Goal: Information Seeking & Learning: Learn about a topic

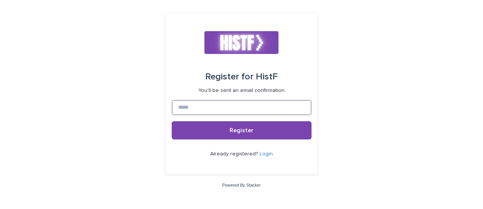
click at [226, 111] on input at bounding box center [242, 107] width 140 height 15
click at [219, 107] on input at bounding box center [242, 107] width 140 height 15
click at [206, 108] on input "****" at bounding box center [242, 107] width 140 height 15
click at [198, 107] on input "**********" at bounding box center [242, 107] width 140 height 15
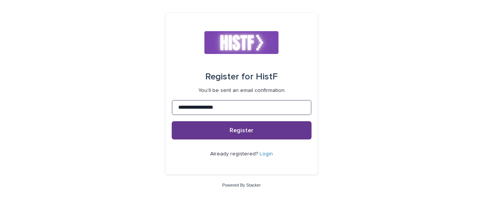
type input "**********"
click at [249, 135] on button "Register" at bounding box center [242, 130] width 140 height 18
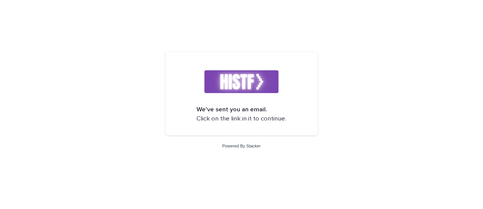
click at [239, 109] on strong "We've sent you an email." at bounding box center [232, 109] width 71 height 6
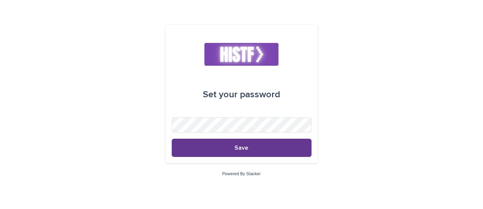
click at [240, 147] on span "Save" at bounding box center [242, 148] width 14 height 6
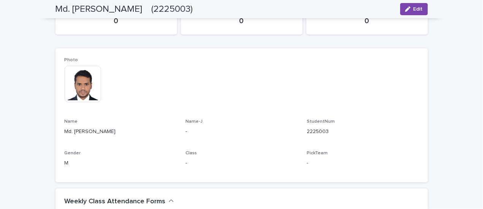
scroll to position [114, 0]
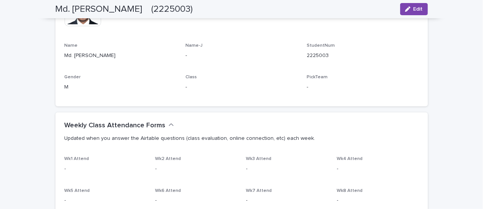
scroll to position [190, 0]
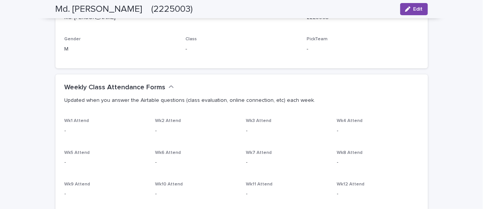
click at [66, 134] on p "-" at bounding box center [106, 131] width 82 height 8
click at [132, 101] on p "Updated when you answer the Airtable questions (class evaluation, online connec…" at bounding box center [240, 100] width 351 height 7
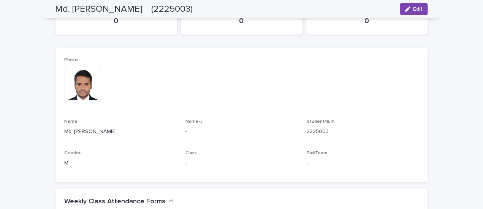
scroll to position [0, 0]
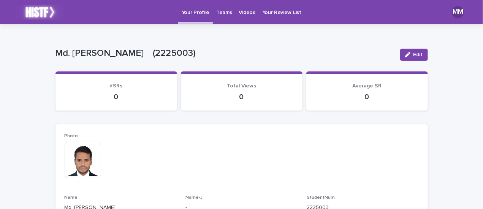
click at [221, 14] on p "Teams" at bounding box center [224, 8] width 16 height 16
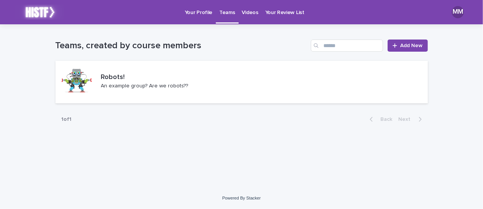
click at [185, 12] on p "Your Profile" at bounding box center [199, 8] width 28 height 16
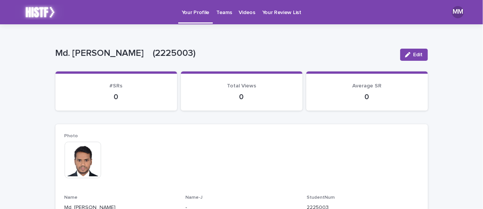
click at [244, 16] on link "Videos" at bounding box center [246, 12] width 23 height 24
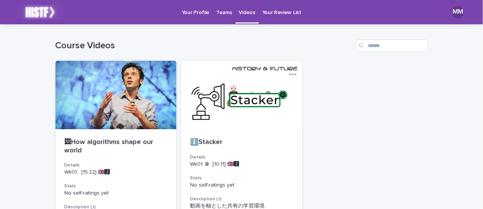
click at [276, 16] on link "Your Review List" at bounding box center [282, 12] width 46 height 24
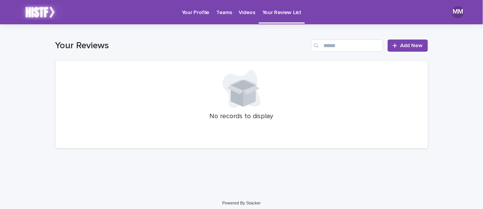
click at [235, 14] on div "Videos" at bounding box center [246, 8] width 23 height 16
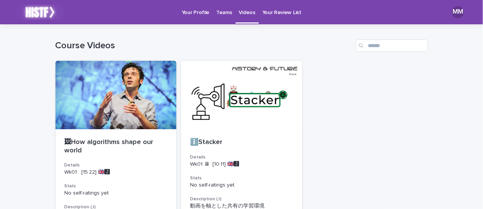
click at [224, 12] on p "Teams" at bounding box center [224, 8] width 16 height 16
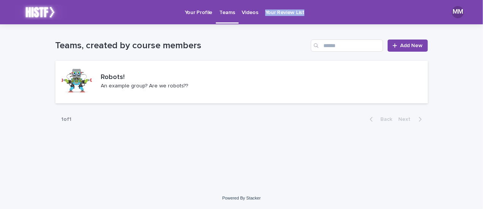
click at [202, 13] on p "Your Profile" at bounding box center [199, 8] width 28 height 16
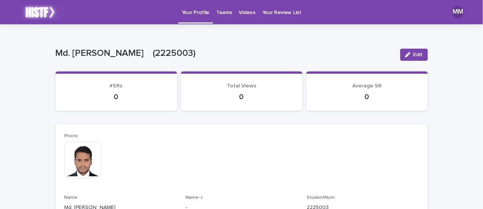
click at [222, 13] on p "Teams" at bounding box center [224, 8] width 16 height 16
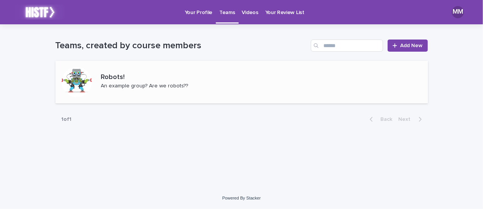
click at [125, 84] on p "An example group? Are we robots??" at bounding box center [144, 86] width 87 height 6
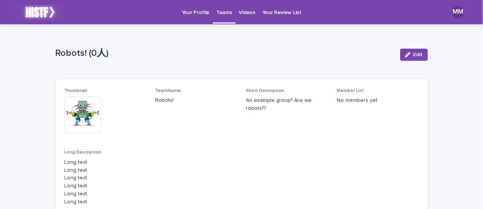
click at [196, 13] on p "Your Profile" at bounding box center [196, 8] width 28 height 16
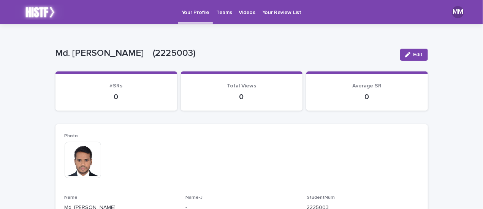
click at [148, 125] on div "Photo This file cannot be opened Download File Name Md. Abdul Momin Name-J - St…" at bounding box center [241, 191] width 372 height 134
click at [223, 13] on p "Teams" at bounding box center [224, 8] width 16 height 16
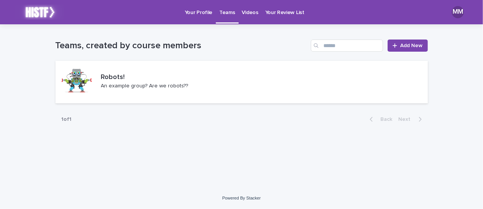
click at [253, 13] on p "Videos" at bounding box center [250, 8] width 16 height 16
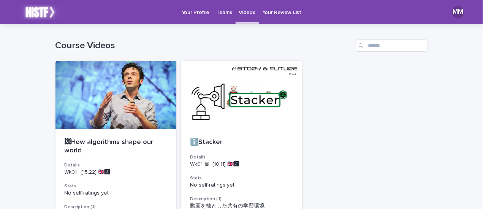
click at [273, 10] on p "Your Review List" at bounding box center [281, 8] width 39 height 16
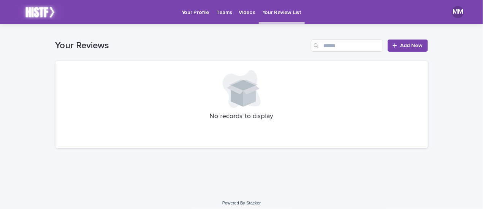
click at [239, 110] on div "No records to display" at bounding box center [241, 104] width 372 height 87
click at [196, 14] on p "Your Profile" at bounding box center [196, 8] width 28 height 16
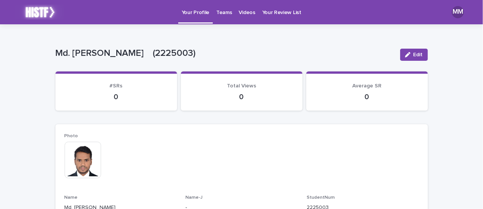
click at [223, 10] on p "Teams" at bounding box center [224, 8] width 16 height 16
click at [220, 14] on p "Teams" at bounding box center [224, 8] width 16 height 16
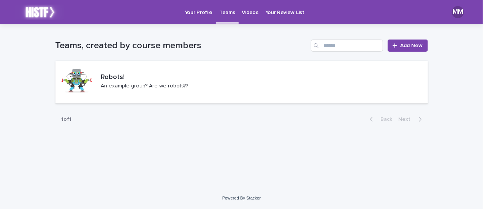
click at [242, 11] on p "Videos" at bounding box center [250, 8] width 16 height 16
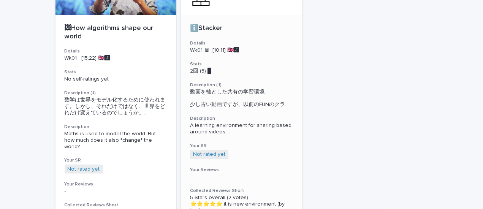
scroll to position [76, 0]
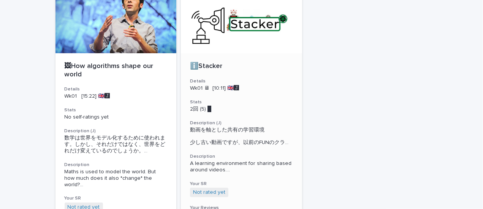
click at [204, 67] on p "ℹ️Stacker" at bounding box center [241, 66] width 103 height 8
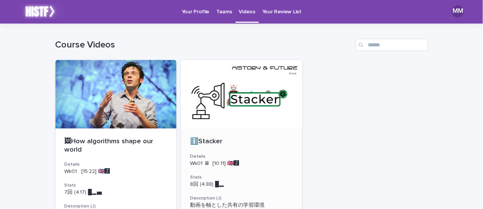
scroll to position [0, 0]
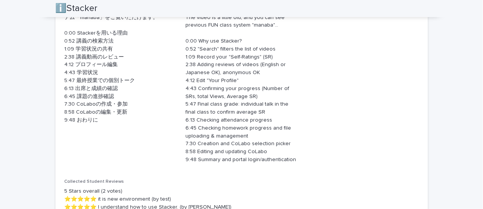
scroll to position [266, 0]
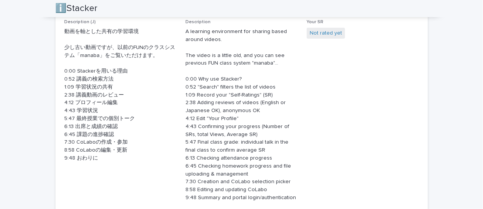
click at [229, 95] on p "A learning environment for sharing based around videos. The video is a little o…" at bounding box center [241, 115] width 112 height 174
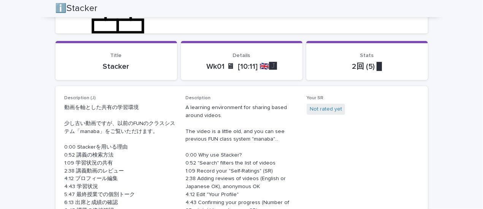
scroll to position [152, 0]
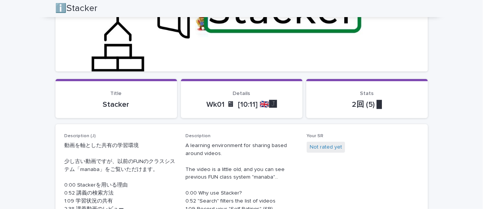
click at [246, 105] on p "Wk01 🖥 [10:11] 🇬🇧🅹️" at bounding box center [241, 104] width 103 height 9
click at [244, 104] on p "Wk01 🖥 [10:11] 🇬🇧🅹️" at bounding box center [241, 104] width 103 height 9
drag, startPoint x: 244, startPoint y: 104, endPoint x: 248, endPoint y: 104, distance: 4.2
click at [248, 104] on p "Wk01 🖥 [10:11] 🇬🇧🅹️" at bounding box center [241, 104] width 103 height 9
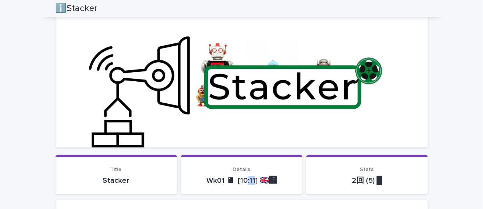
scroll to position [0, 0]
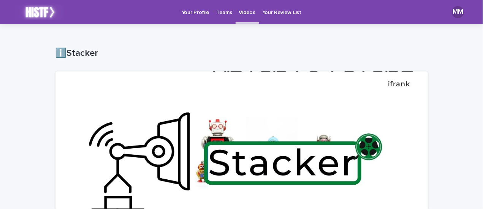
click at [200, 13] on p "Your Profile" at bounding box center [196, 8] width 28 height 16
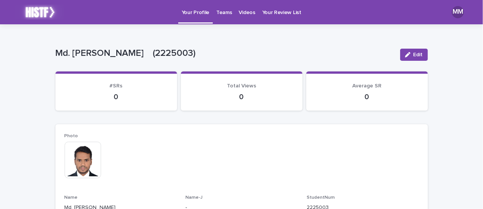
click at [272, 13] on p "Your Review List" at bounding box center [281, 8] width 39 height 16
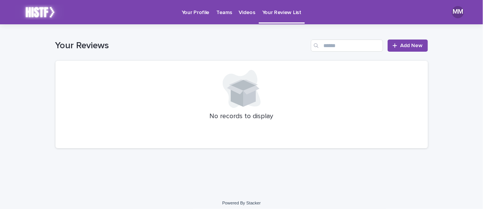
click at [256, 108] on div "No records to display" at bounding box center [241, 104] width 372 height 87
click at [396, 46] on div at bounding box center [396, 45] width 8 height 5
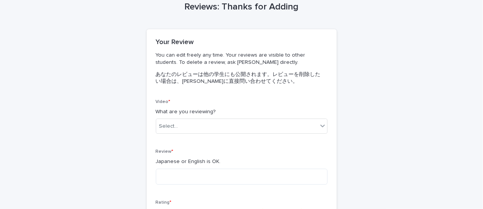
scroll to position [76, 0]
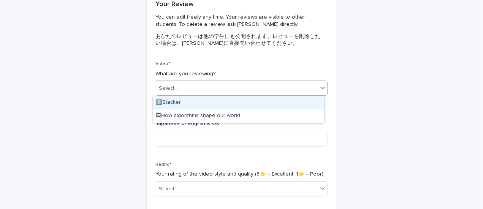
click at [227, 90] on div "Select..." at bounding box center [236, 88] width 161 height 13
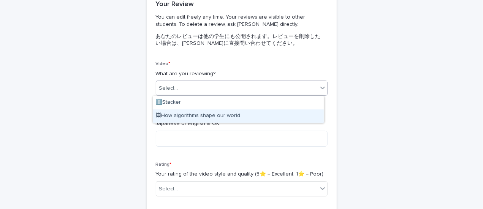
click at [407, 124] on div "Reviews: Thanks for Adding Loading... Saving… Loading... Saving… Loading... Sav…" at bounding box center [241, 141] width 372 height 386
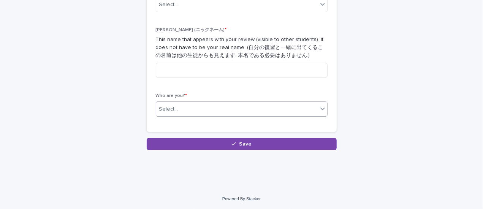
scroll to position [0, 0]
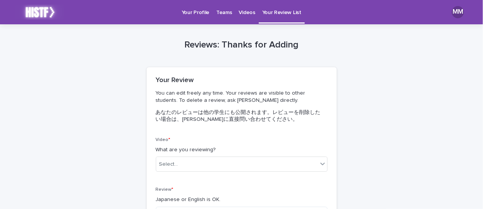
click at [224, 13] on p "Teams" at bounding box center [224, 8] width 16 height 16
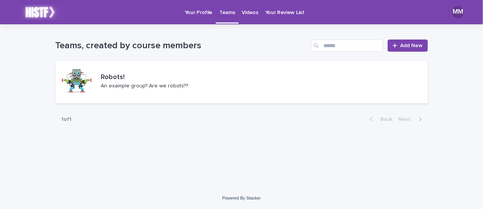
click at [248, 11] on p "Videos" at bounding box center [250, 8] width 16 height 16
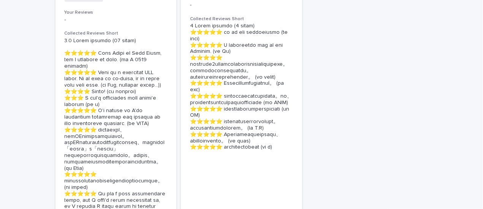
scroll to position [248, 0]
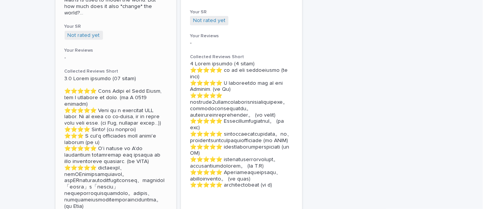
click at [79, 32] on span "Not rated yet" at bounding box center [84, 35] width 38 height 9
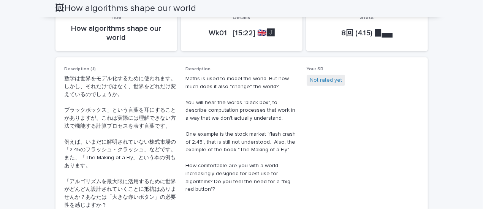
scroll to position [456, 0]
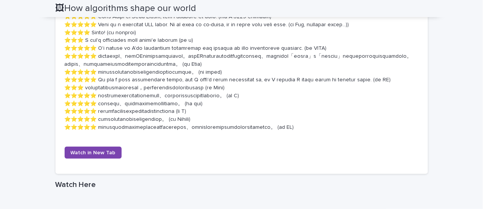
click at [218, 129] on p at bounding box center [242, 68] width 354 height 126
drag, startPoint x: 218, startPoint y: 129, endPoint x: 117, endPoint y: 126, distance: 100.7
click at [117, 126] on p at bounding box center [242, 68] width 354 height 126
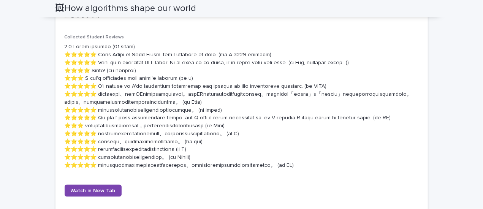
click at [130, 70] on p at bounding box center [242, 106] width 354 height 126
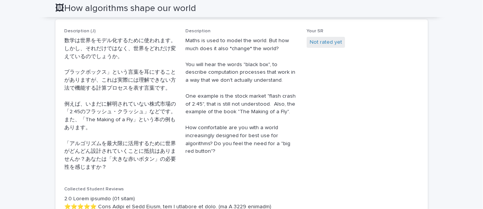
scroll to position [190, 0]
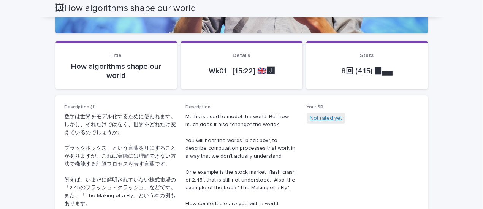
click at [326, 119] on link "Not rated yet" at bounding box center [326, 118] width 32 height 8
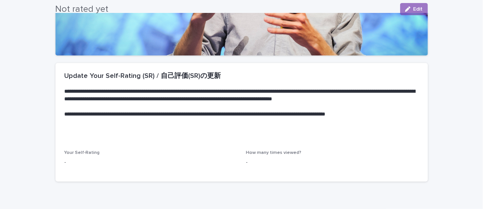
scroll to position [206, 0]
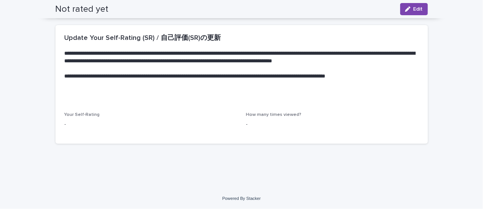
click at [90, 112] on span "Your Self-Rating" at bounding box center [82, 114] width 35 height 5
click at [65, 122] on p "-" at bounding box center [151, 124] width 172 height 8
click at [279, 114] on span "How many times viewed?" at bounding box center [273, 114] width 55 height 5
click at [246, 120] on p "-" at bounding box center [332, 124] width 172 height 8
click at [273, 115] on span "How many times viewed?" at bounding box center [273, 114] width 55 height 5
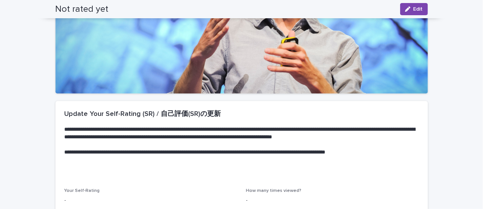
scroll to position [16, 0]
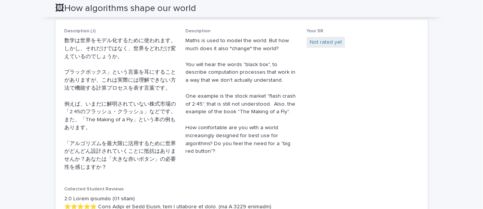
scroll to position [114, 0]
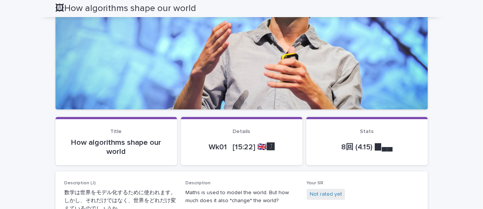
click at [343, 144] on p "8回 (4.15) ▉▄▄" at bounding box center [366, 146] width 103 height 9
click at [337, 149] on p "8回 (4.15) ▉▄▄" at bounding box center [366, 146] width 103 height 9
click at [359, 150] on p "8回 (4.15) ▉▄▄" at bounding box center [366, 146] width 103 height 9
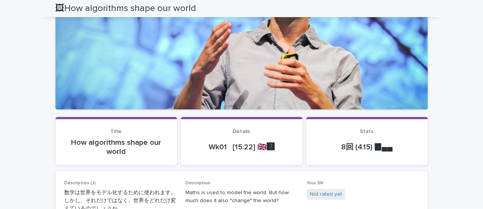
click at [353, 149] on p "8回 (4.15) ▉▄▄" at bounding box center [366, 146] width 103 height 9
click at [238, 138] on div "Wk01 [15:22] 🇬🇧🅹️" at bounding box center [241, 147] width 103 height 18
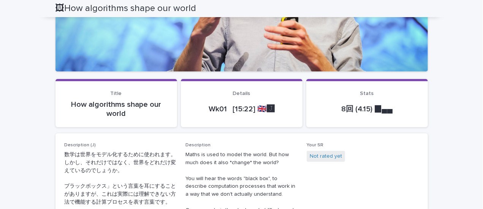
scroll to position [190, 0]
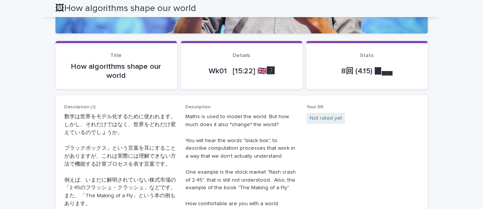
click at [344, 71] on p "8回 (4.15) ▉▄▄" at bounding box center [366, 70] width 103 height 9
click at [245, 69] on p "Wk01 [15:22] 🇬🇧🅹️" at bounding box center [241, 70] width 103 height 9
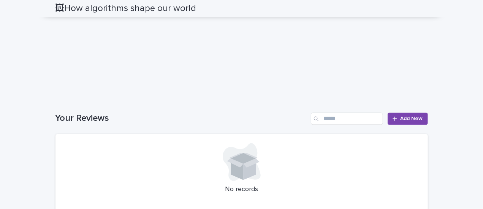
scroll to position [608, 0]
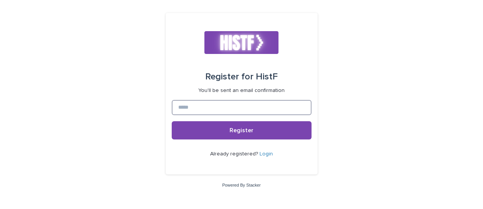
click at [242, 109] on input at bounding box center [242, 107] width 140 height 15
click at [241, 106] on input at bounding box center [242, 107] width 140 height 15
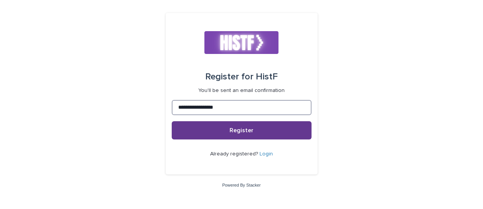
type input "**********"
click at [246, 126] on button "Register" at bounding box center [242, 130] width 140 height 18
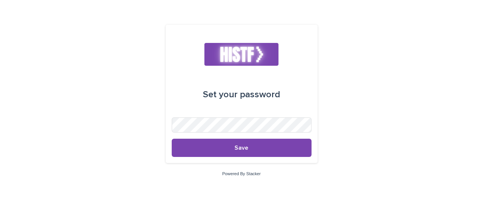
drag, startPoint x: 235, startPoint y: 97, endPoint x: 235, endPoint y: 102, distance: 5.3
click at [235, 97] on div "Set your password" at bounding box center [241, 94] width 77 height 21
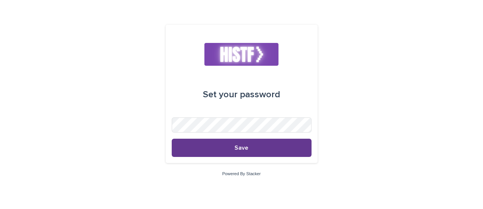
click at [240, 147] on span "Save" at bounding box center [242, 148] width 14 height 6
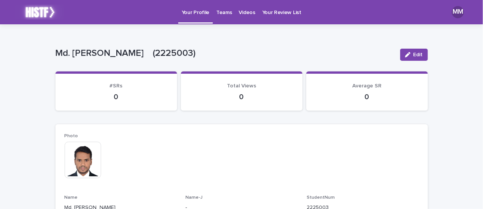
click at [218, 12] on p "Teams" at bounding box center [224, 8] width 16 height 16
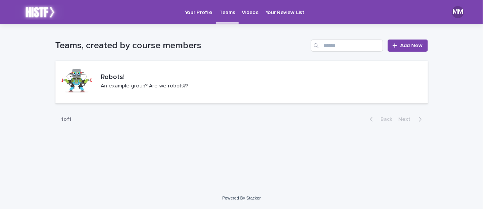
click at [283, 15] on p "Your Review List" at bounding box center [284, 8] width 39 height 16
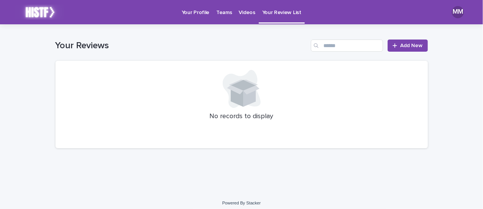
click at [246, 14] on p "Videos" at bounding box center [247, 8] width 16 height 16
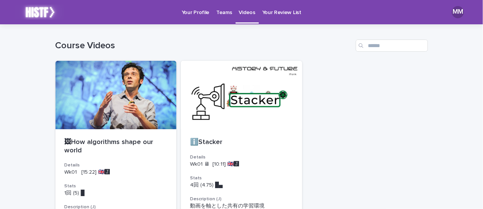
click at [191, 14] on p "Your Profile" at bounding box center [196, 8] width 28 height 16
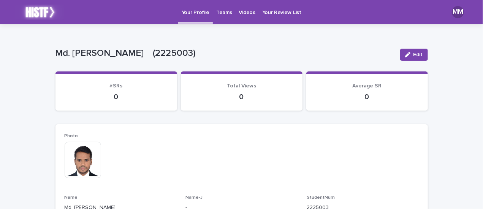
click at [246, 14] on p "Videos" at bounding box center [247, 8] width 16 height 16
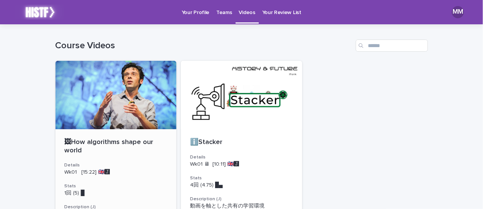
scroll to position [38, 0]
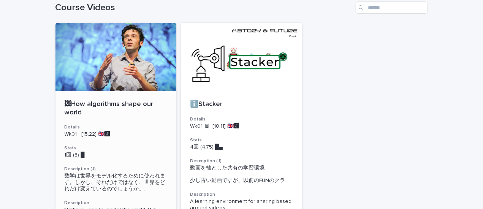
click at [107, 104] on p "🖼How algorithms shape our world" at bounding box center [116, 108] width 103 height 16
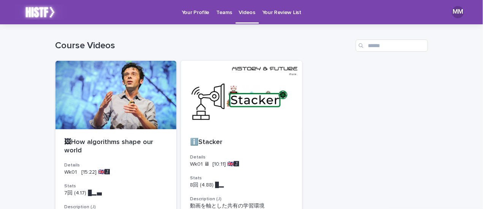
drag, startPoint x: 326, startPoint y: 0, endPoint x: 305, endPoint y: 50, distance: 53.6
click at [305, 50] on h1 "Course Videos" at bounding box center [203, 45] width 297 height 11
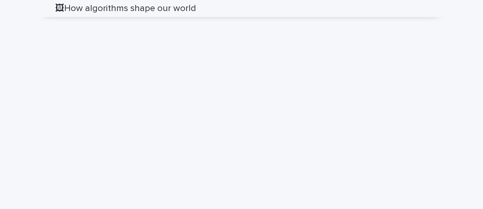
scroll to position [570, 0]
click at [111, 9] on h2 "🖼How algorithms shape our world" at bounding box center [125, 8] width 141 height 11
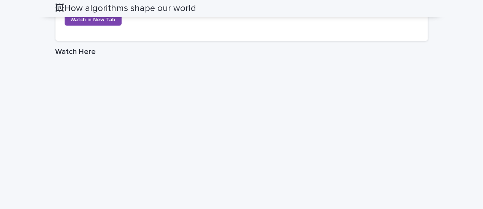
scroll to position [532, 0]
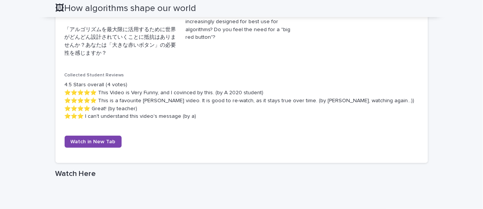
scroll to position [342, 0]
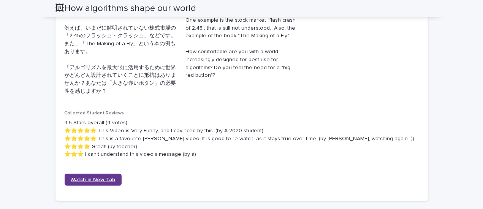
click at [91, 177] on span "Watch in New Tab" at bounding box center [93, 179] width 45 height 5
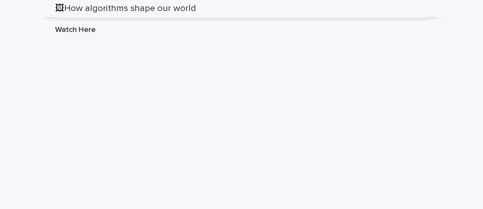
scroll to position [570, 0]
click at [154, 7] on h2 "🖼How algorithms shape our world" at bounding box center [125, 8] width 141 height 11
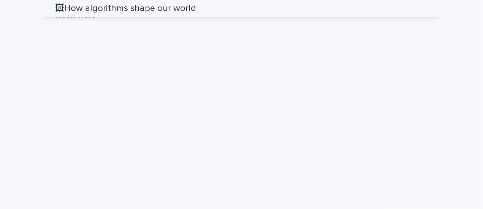
scroll to position [608, 0]
click at [125, 11] on h2 "🖼How algorithms shape our world" at bounding box center [125, 8] width 141 height 11
click at [105, 9] on h2 "🖼How algorithms shape our world" at bounding box center [125, 8] width 141 height 11
